Goal: Navigation & Orientation: Find specific page/section

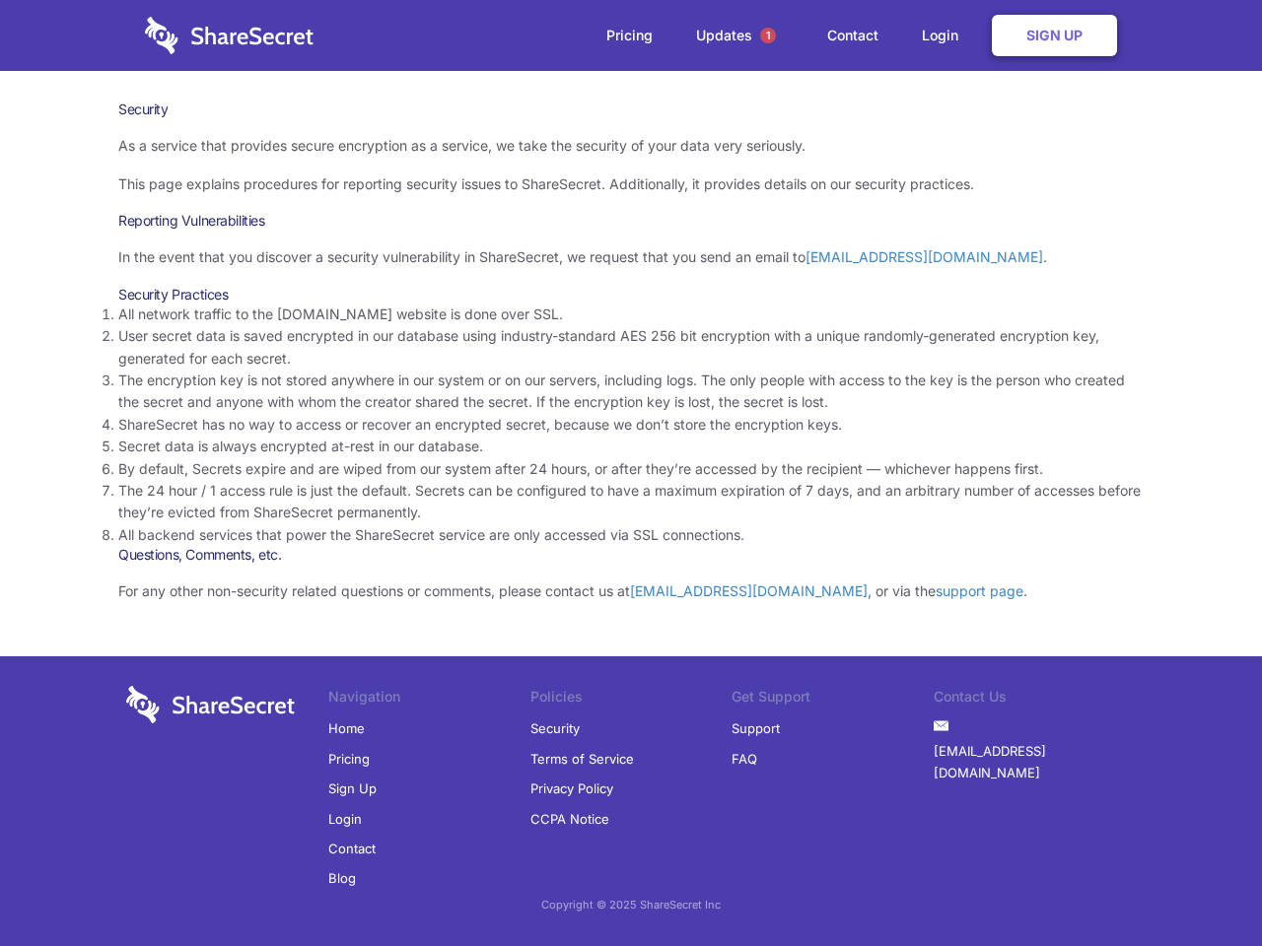
click at [631, 473] on li "By default, Secrets expire and are wiped from our system after 24 hours, or aft…" at bounding box center [630, 469] width 1025 height 22
click at [768, 35] on span "1" at bounding box center [768, 36] width 16 height 16
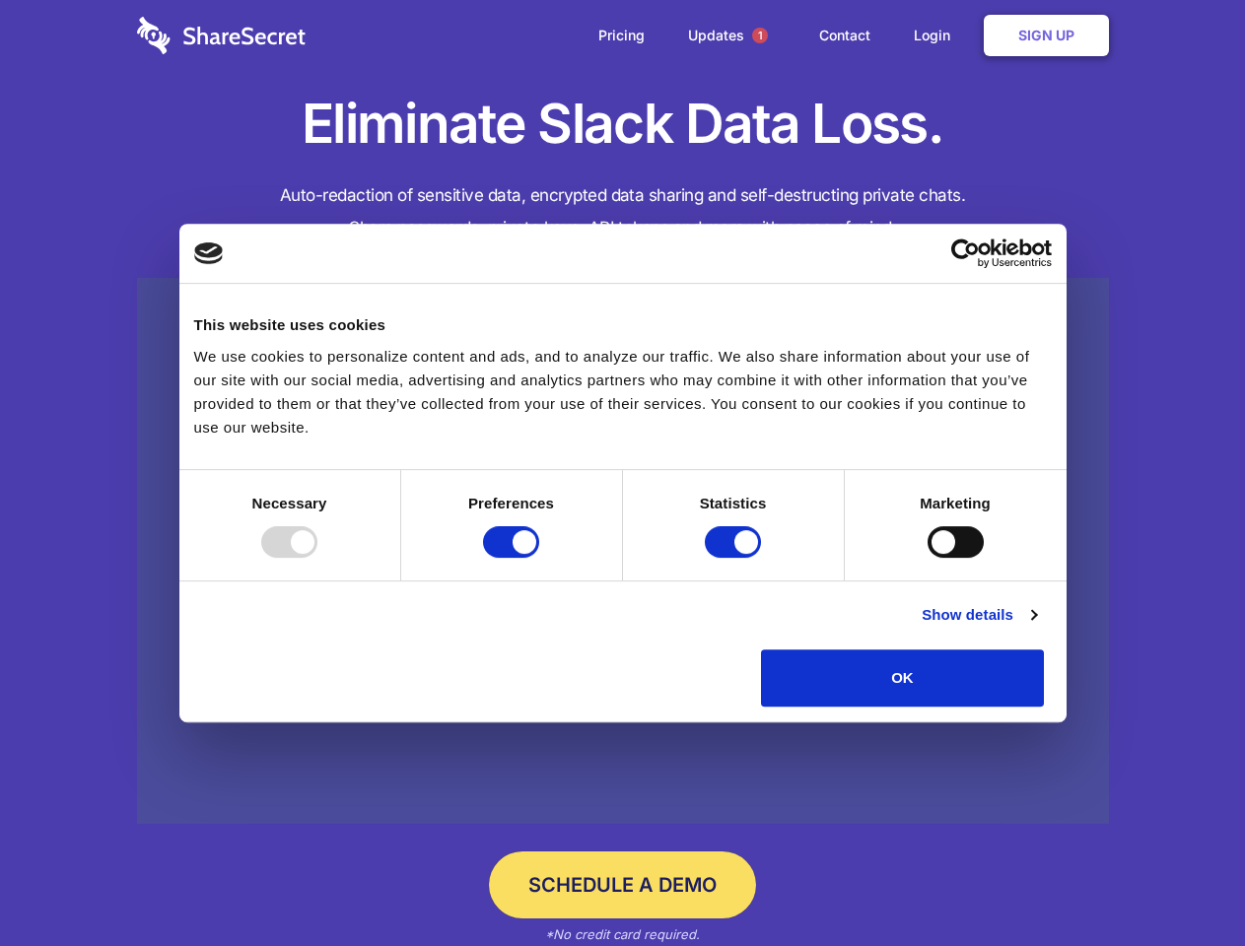
click at [317, 558] on div at bounding box center [289, 542] width 56 height 32
click at [539, 558] on input "Preferences" at bounding box center [511, 542] width 56 height 32
checkbox input "false"
click at [735, 558] on input "Statistics" at bounding box center [733, 542] width 56 height 32
checkbox input "false"
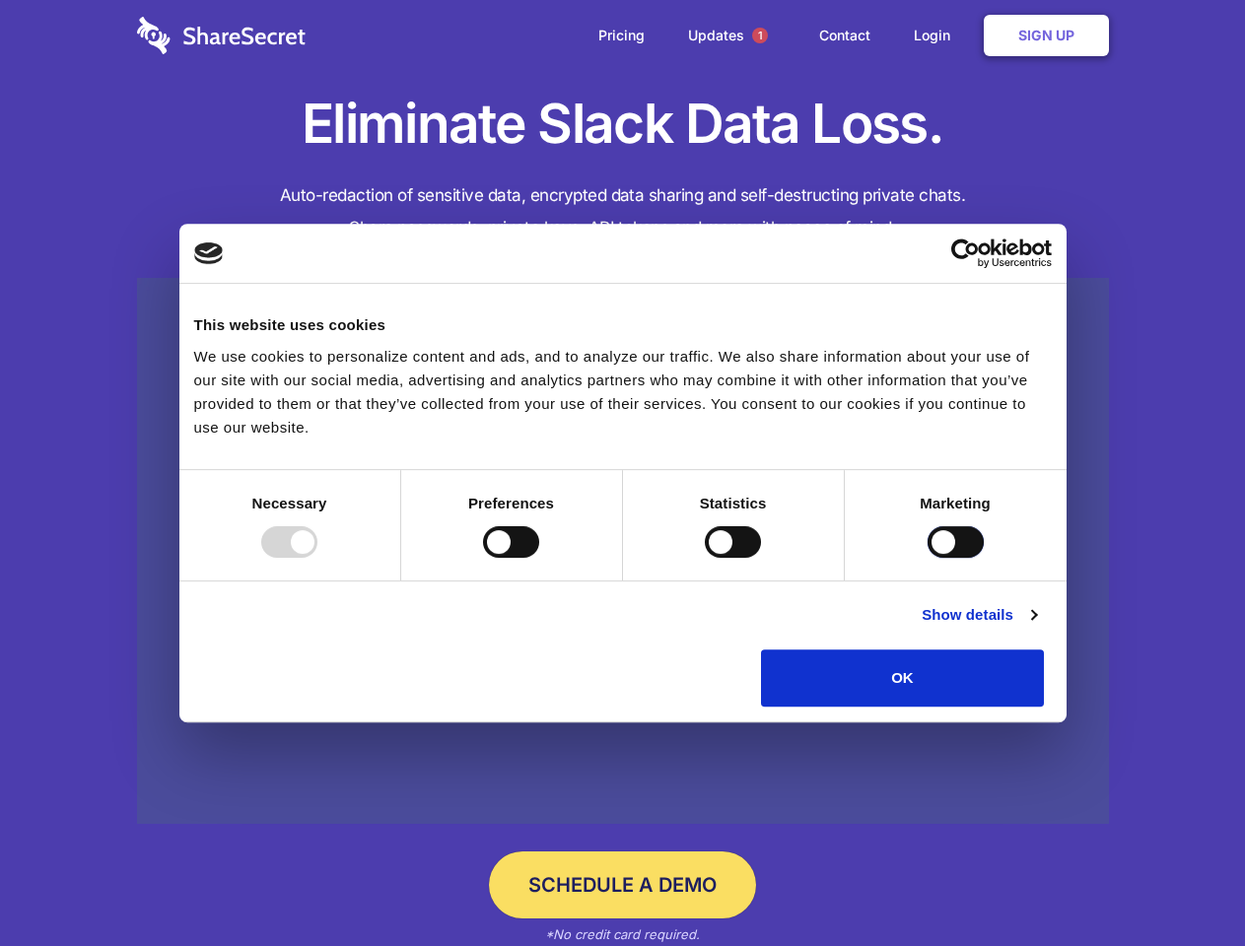
click at [928, 558] on input "Marketing" at bounding box center [956, 542] width 56 height 32
checkbox input "true"
click at [1036, 627] on link "Show details" at bounding box center [979, 615] width 114 height 24
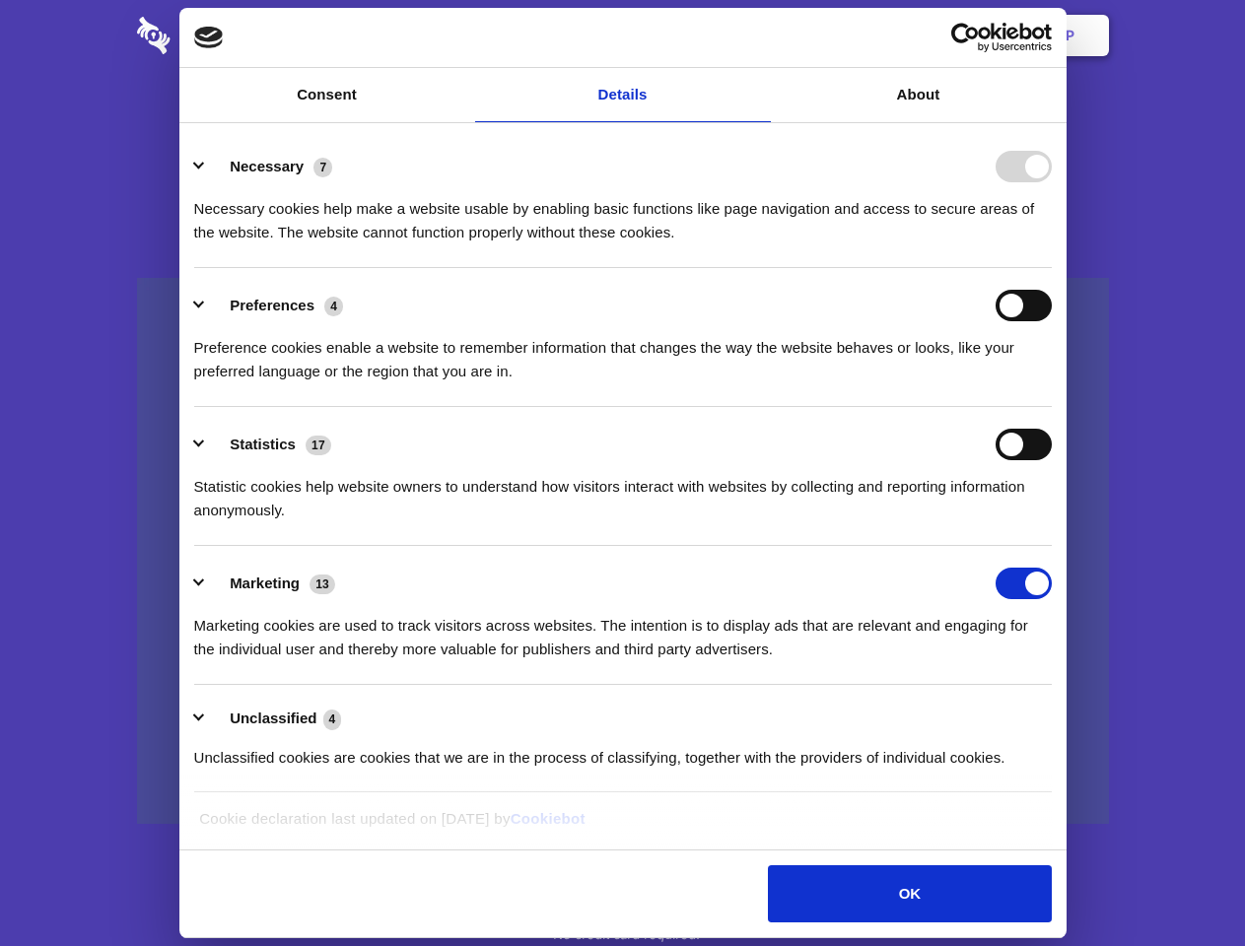
click at [1052, 383] on div "Preferences 4 Preference cookies enable a website to remember information that …" at bounding box center [623, 337] width 858 height 94
click at [759, 35] on span "1" at bounding box center [760, 36] width 16 height 16
